Goal: Information Seeking & Learning: Learn about a topic

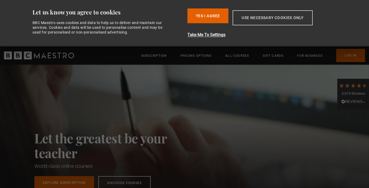
click at [256, 17] on button "Use necessary cookies only" at bounding box center [273, 17] width 80 height 15
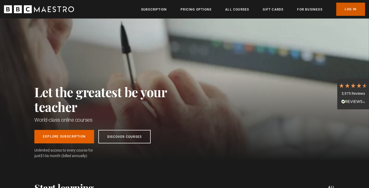
click at [342, 11] on link "Log In" at bounding box center [350, 9] width 29 height 13
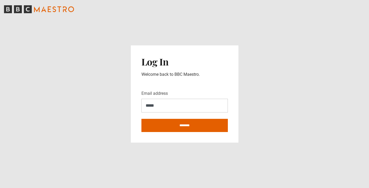
type input "**********"
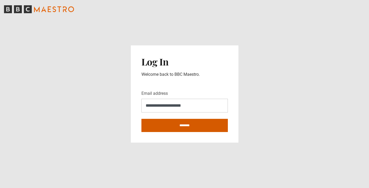
click at [184, 126] on input "********" at bounding box center [184, 125] width 86 height 13
type input "**********"
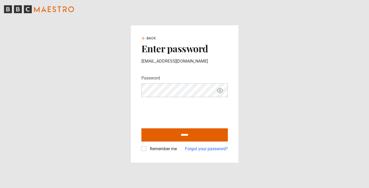
click at [221, 90] on icon "Show password" at bounding box center [220, 91] width 6 height 6
click at [179, 136] on input "******" at bounding box center [184, 134] width 86 height 13
type input "**********"
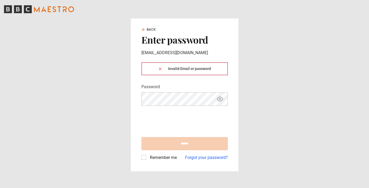
click at [160, 70] on icon at bounding box center [160, 69] width 2 height 2
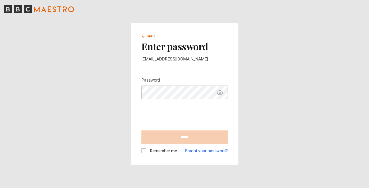
click at [143, 37] on icon at bounding box center [142, 36] width 1 height 2
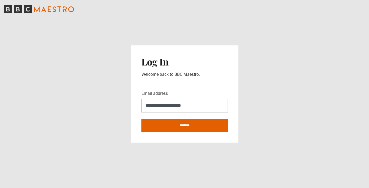
drag, startPoint x: 198, startPoint y: 105, endPoint x: 134, endPoint y: 108, distance: 64.3
click at [134, 108] on div "**********" at bounding box center [185, 93] width 108 height 97
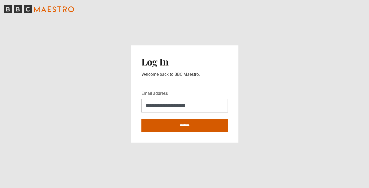
type input "**********"
click at [184, 124] on input "********" at bounding box center [184, 125] width 86 height 13
type input "**********"
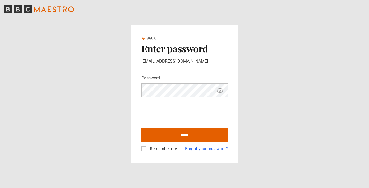
click at [219, 91] on icon "Show password" at bounding box center [220, 91] width 6 height 6
click at [181, 136] on input "******" at bounding box center [184, 134] width 86 height 13
type input "**********"
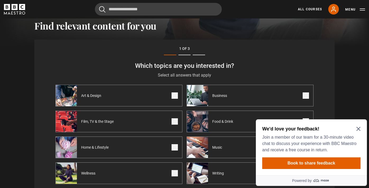
click at [359, 130] on icon "Close Maze Prompt" at bounding box center [358, 129] width 4 height 4
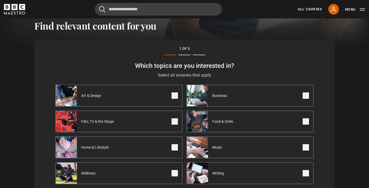
click at [139, 98] on label "Art & Design" at bounding box center [119, 96] width 127 height 22
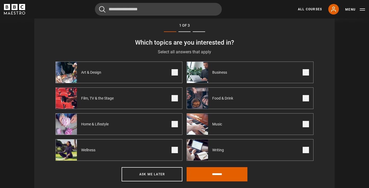
scroll to position [204, 0]
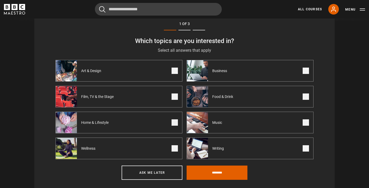
click at [174, 95] on span at bounding box center [175, 97] width 6 height 6
click at [176, 124] on span at bounding box center [175, 123] width 6 height 6
click at [173, 147] on span at bounding box center [175, 148] width 6 height 6
click at [308, 122] on span at bounding box center [306, 123] width 6 height 6
click at [152, 172] on button "Ask me later" at bounding box center [152, 173] width 61 height 14
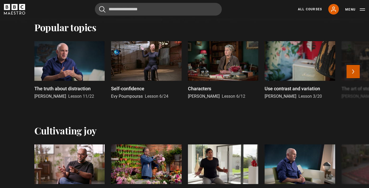
click at [355, 72] on button "Next" at bounding box center [353, 71] width 13 height 13
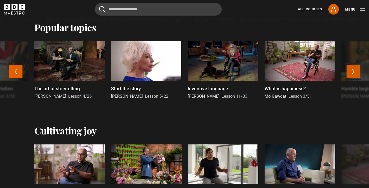
click at [352, 73] on button "Next" at bounding box center [353, 71] width 13 height 13
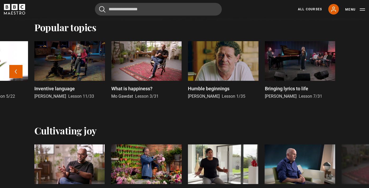
click at [300, 66] on div at bounding box center [300, 61] width 70 height 40
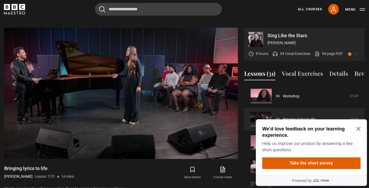
click at [357, 128] on icon "Close Maze Prompt" at bounding box center [358, 129] width 4 height 4
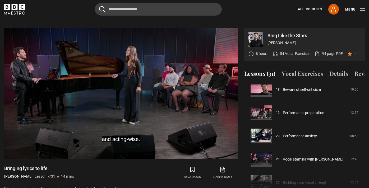
scroll to position [426, 0]
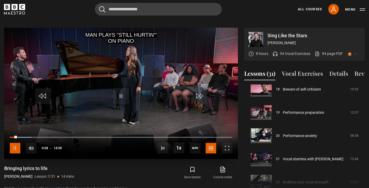
click at [15, 143] on span "Video Player" at bounding box center [15, 148] width 11 height 11
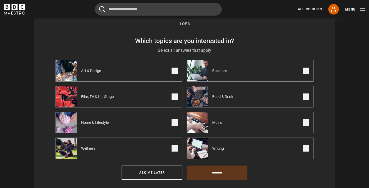
scroll to position [214, 0]
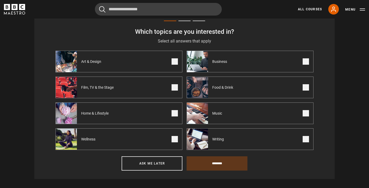
click at [174, 60] on span at bounding box center [175, 61] width 6 height 6
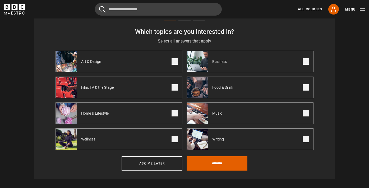
click at [173, 87] on span at bounding box center [175, 87] width 6 height 6
click at [173, 114] on span at bounding box center [175, 113] width 6 height 6
click at [175, 138] on span at bounding box center [175, 139] width 6 height 6
click at [306, 117] on label "Music" at bounding box center [250, 114] width 127 height 22
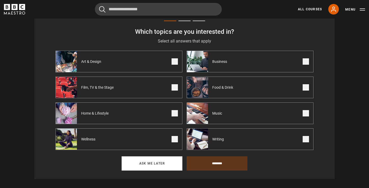
click at [156, 165] on button "Ask me later" at bounding box center [152, 164] width 61 height 14
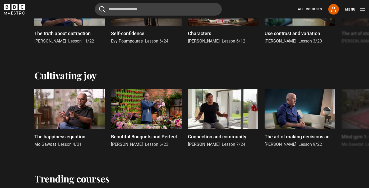
scroll to position [260, 0]
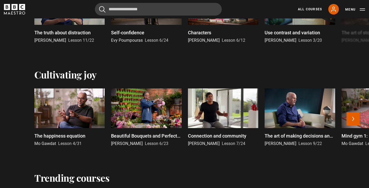
click at [153, 135] on p "Beautiful Bouquets and Perfect Posies" at bounding box center [146, 135] width 70 height 7
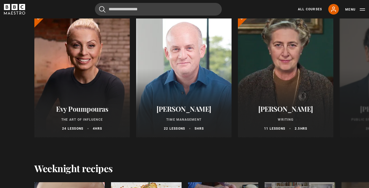
scroll to position [631, 0]
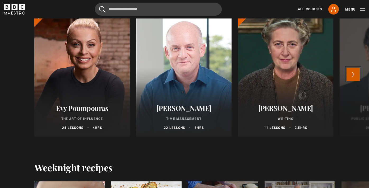
click at [352, 74] on button "Next" at bounding box center [353, 74] width 13 height 13
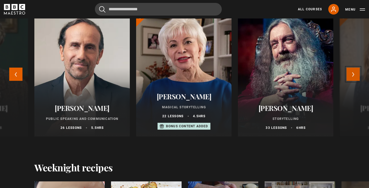
click at [352, 74] on button "Next" at bounding box center [353, 74] width 13 height 13
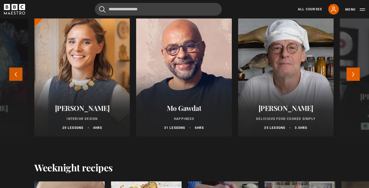
click at [16, 75] on button "Previous" at bounding box center [15, 74] width 13 height 13
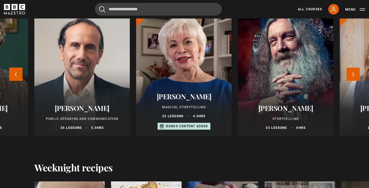
click at [269, 87] on div at bounding box center [285, 73] width 105 height 140
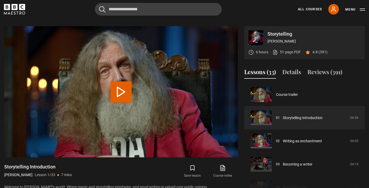
scroll to position [209, 0]
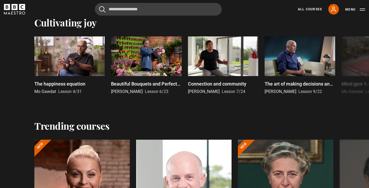
scroll to position [501, 0]
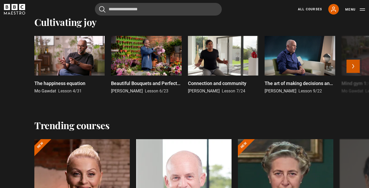
click at [353, 64] on button "Next" at bounding box center [353, 66] width 13 height 13
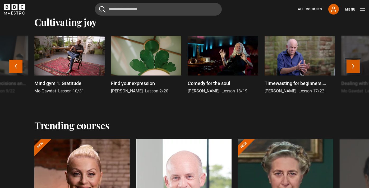
click at [353, 64] on button "Next" at bounding box center [353, 66] width 13 height 13
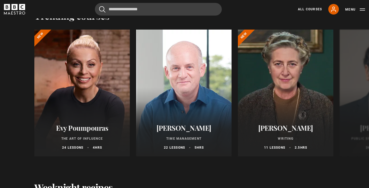
scroll to position [615, 0]
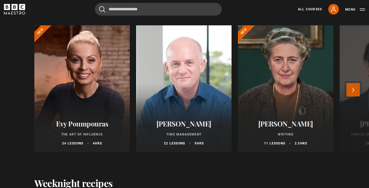
click at [355, 89] on button "Next" at bounding box center [353, 89] width 13 height 13
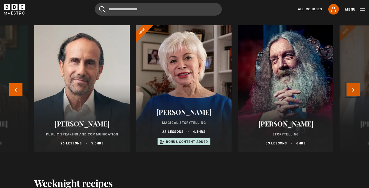
click at [355, 89] on button "Next" at bounding box center [353, 89] width 13 height 13
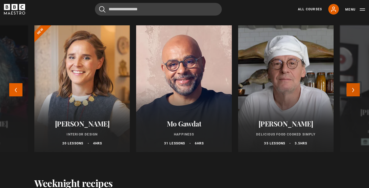
click at [355, 89] on button "Next" at bounding box center [353, 89] width 13 height 13
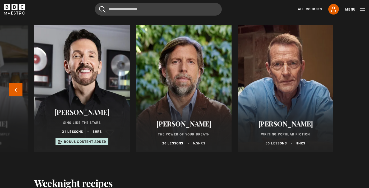
click at [355, 89] on div "Evy Poumpouras The Art of Influence 24 lessons 4 hrs New Oliver Burkeman Time M…" at bounding box center [184, 91] width 341 height 133
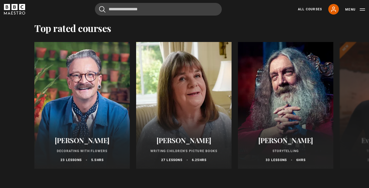
scroll to position [978, 0]
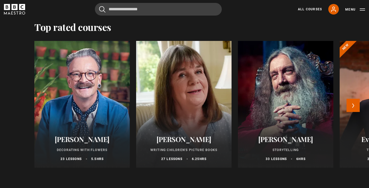
click at [206, 124] on div at bounding box center [183, 105] width 105 height 140
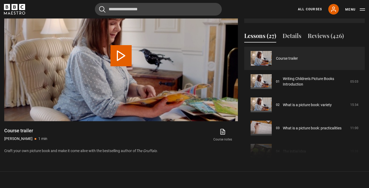
scroll to position [244, 0]
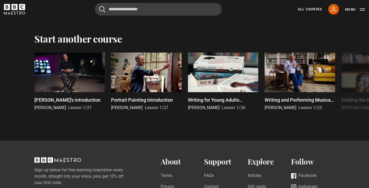
scroll to position [1243, 0]
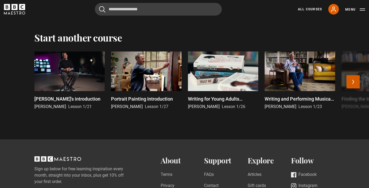
click at [355, 81] on button "Next" at bounding box center [353, 81] width 13 height 13
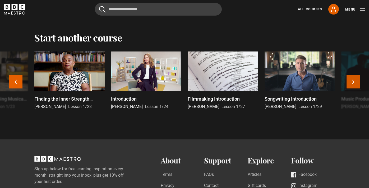
click at [351, 82] on button "Next" at bounding box center [353, 81] width 13 height 13
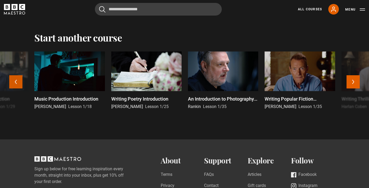
click at [16, 79] on button "Previous" at bounding box center [15, 81] width 13 height 13
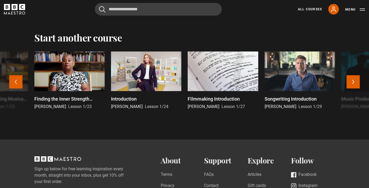
click at [292, 99] on p "Songwriting Introduction" at bounding box center [291, 98] width 52 height 7
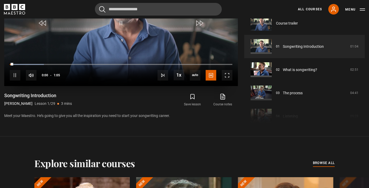
scroll to position [278, 0]
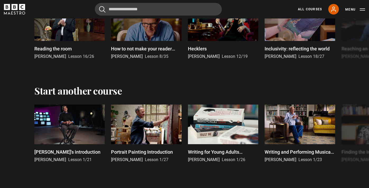
scroll to position [1193, 0]
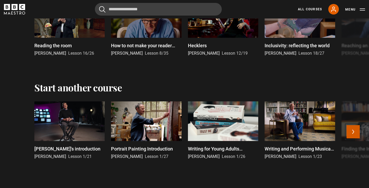
click at [350, 131] on button "Next" at bounding box center [353, 131] width 13 height 13
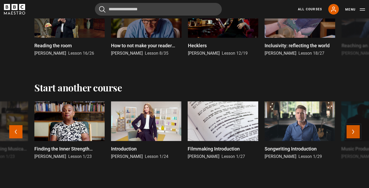
click at [350, 131] on button "Next" at bounding box center [353, 131] width 13 height 13
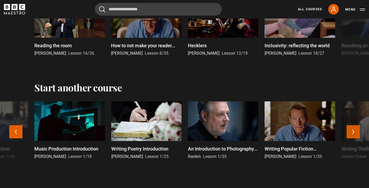
click at [350, 131] on button "Next" at bounding box center [353, 131] width 13 height 13
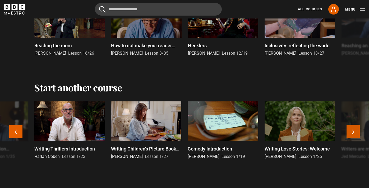
click at [350, 131] on button "Next" at bounding box center [353, 131] width 13 height 13
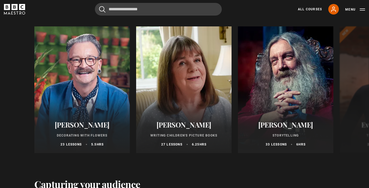
scroll to position [993, 0]
click at [100, 135] on p "Decorating With Flowers" at bounding box center [82, 135] width 83 height 5
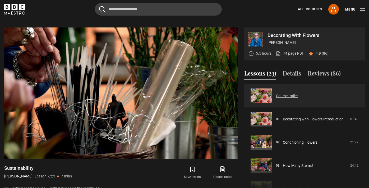
click at [287, 93] on link "Course trailer" at bounding box center [287, 96] width 22 height 6
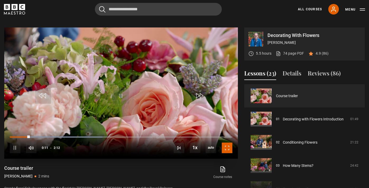
click at [230, 143] on span "Video Player" at bounding box center [227, 148] width 11 height 11
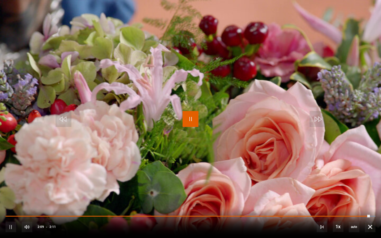
click at [189, 120] on span "Video Player" at bounding box center [190, 119] width 16 height 16
click at [367, 188] on span "Video Player" at bounding box center [370, 227] width 11 height 11
